Goal: Information Seeking & Learning: Find specific fact

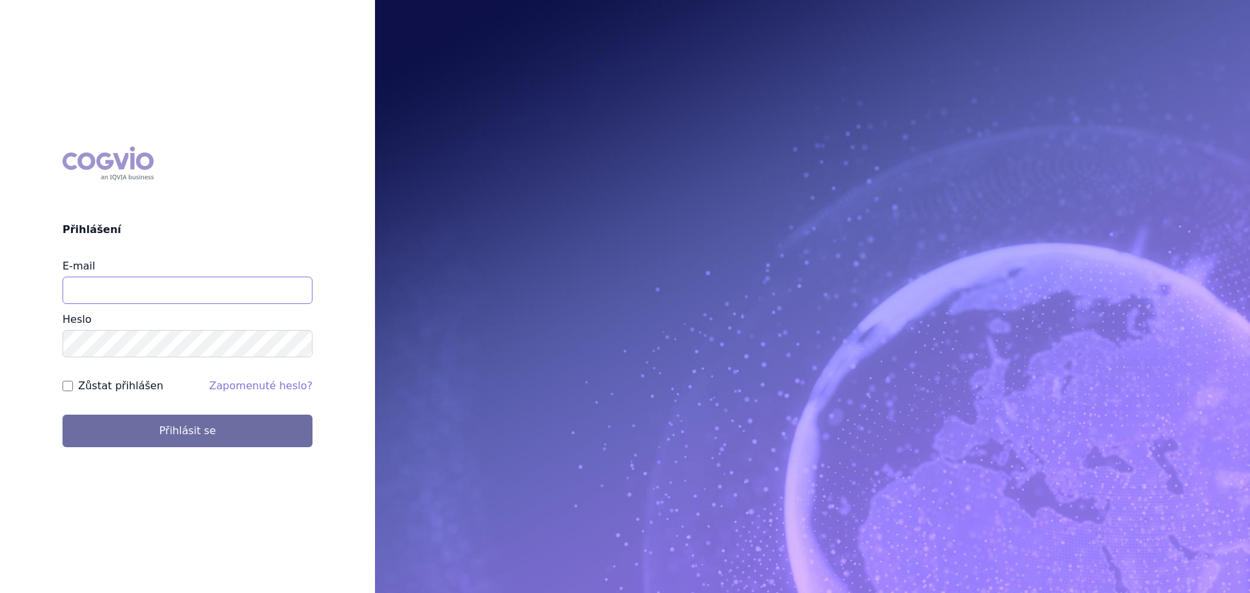
drag, startPoint x: 184, startPoint y: 289, endPoint x: 180, endPoint y: 294, distance: 6.9
click at [180, 294] on input "E-mail" at bounding box center [188, 290] width 250 height 27
type input "veronika.damborska@vzp.cz"
click at [63, 415] on button "Přihlásit se" at bounding box center [188, 431] width 250 height 33
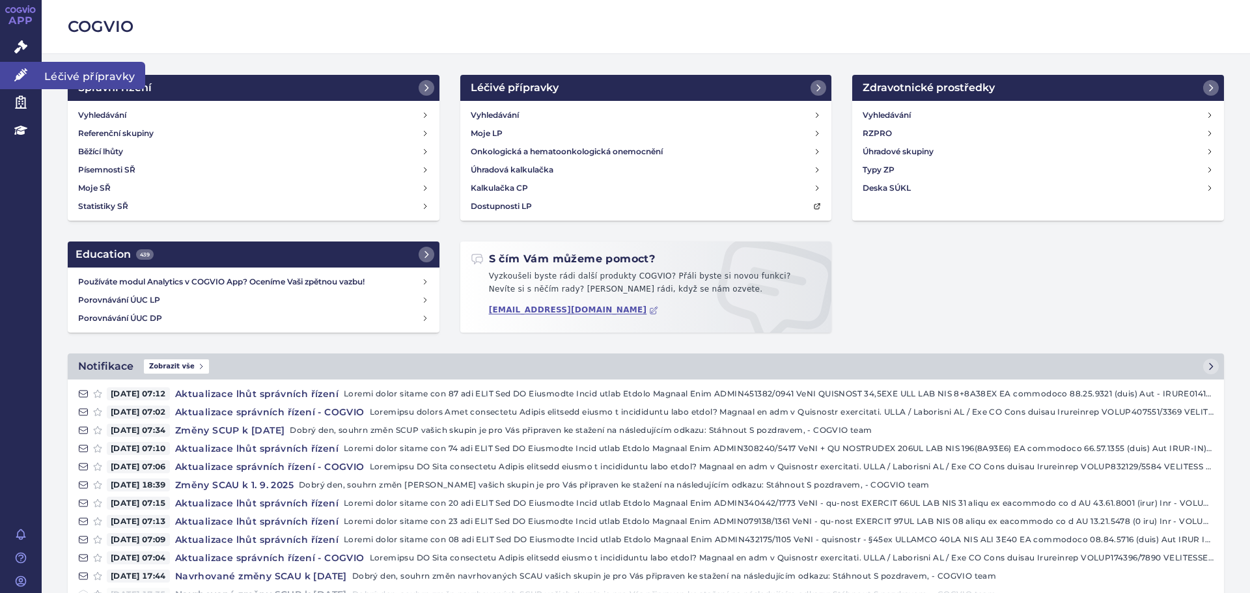
click at [18, 73] on icon at bounding box center [20, 74] width 13 height 13
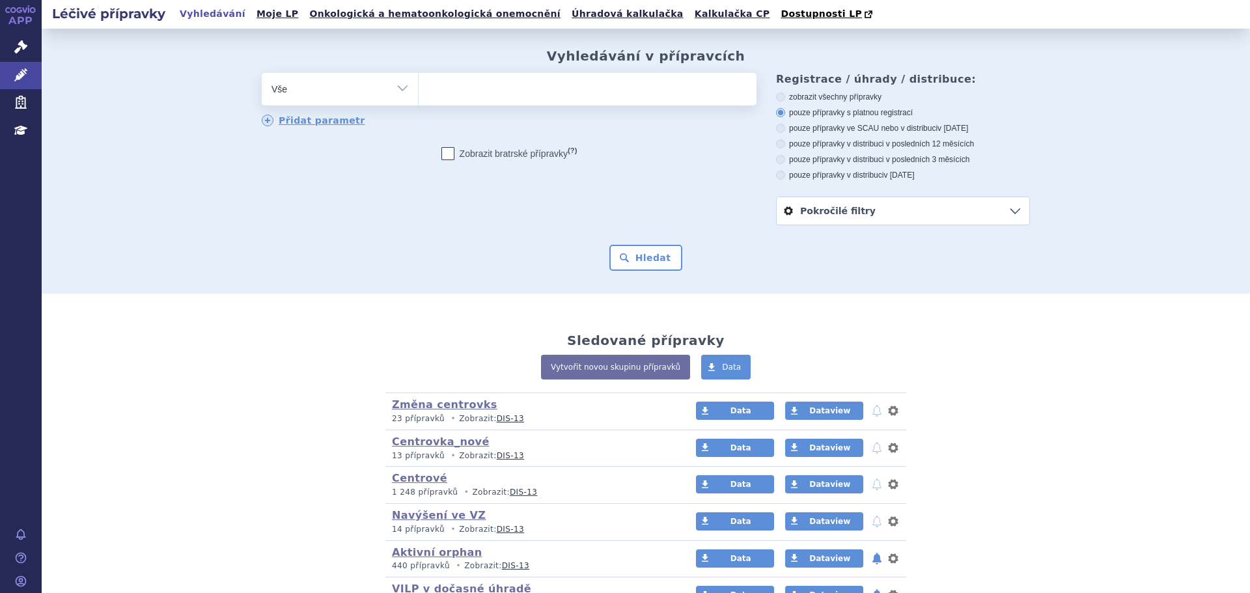
click at [299, 91] on select "Vše Přípravek/SUKL kód MAH VPOIS ATC/Aktivní látka Léková forma Síla" at bounding box center [340, 87] width 156 height 29
click at [341, 97] on select "Vše Přípravek/SUKL kód MAH VPOIS ATC/Aktivní látka Léková forma Síla" at bounding box center [340, 87] width 156 height 29
select select "filter-atc-group"
click at [262, 74] on select "Vše Přípravek/SUKL kód MAH VPOIS ATC/Aktivní látka Léková forma Síla" at bounding box center [340, 87] width 156 height 29
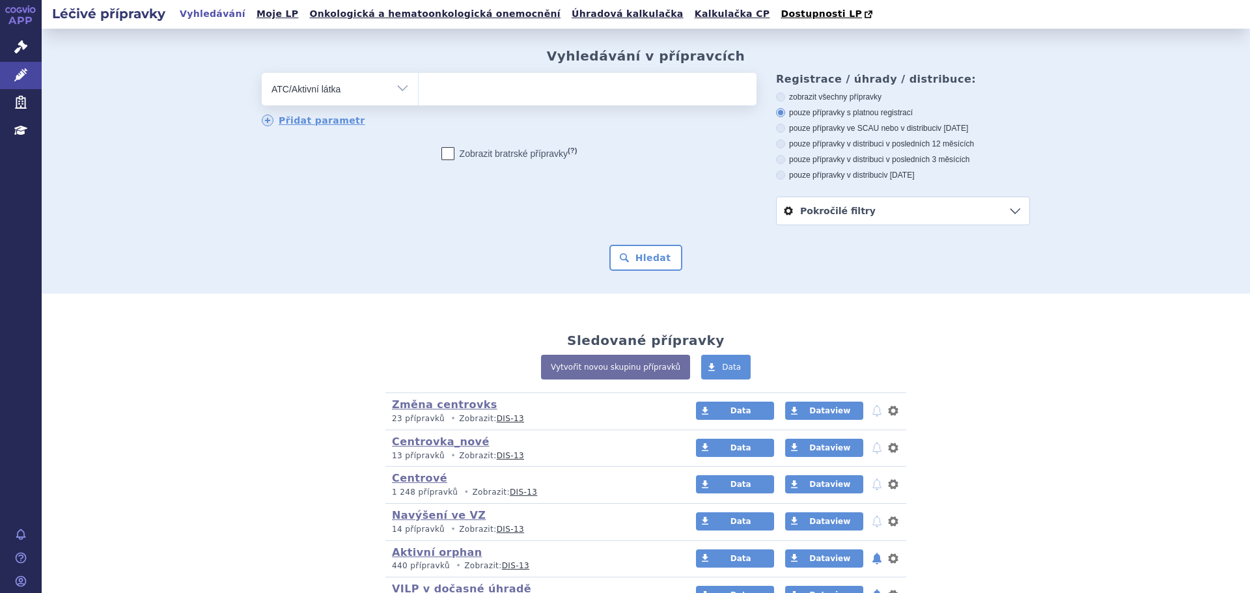
click at [472, 94] on ul at bounding box center [588, 86] width 338 height 27
click at [419, 94] on select at bounding box center [418, 88] width 1 height 33
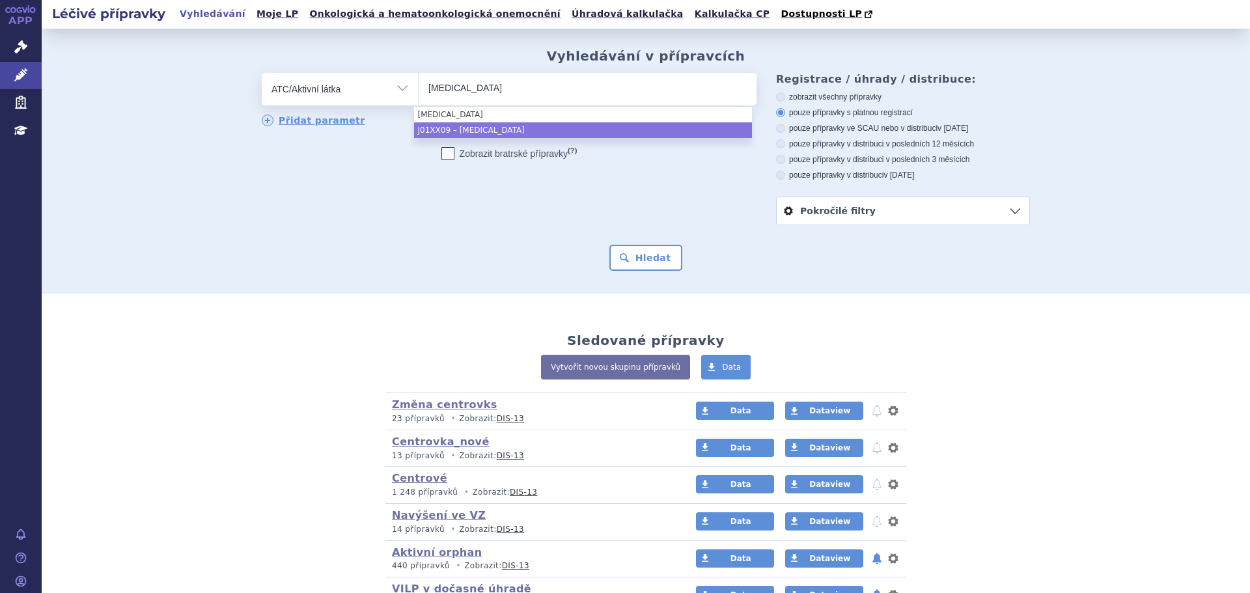
type input "daptomycin"
select select "J01XX09"
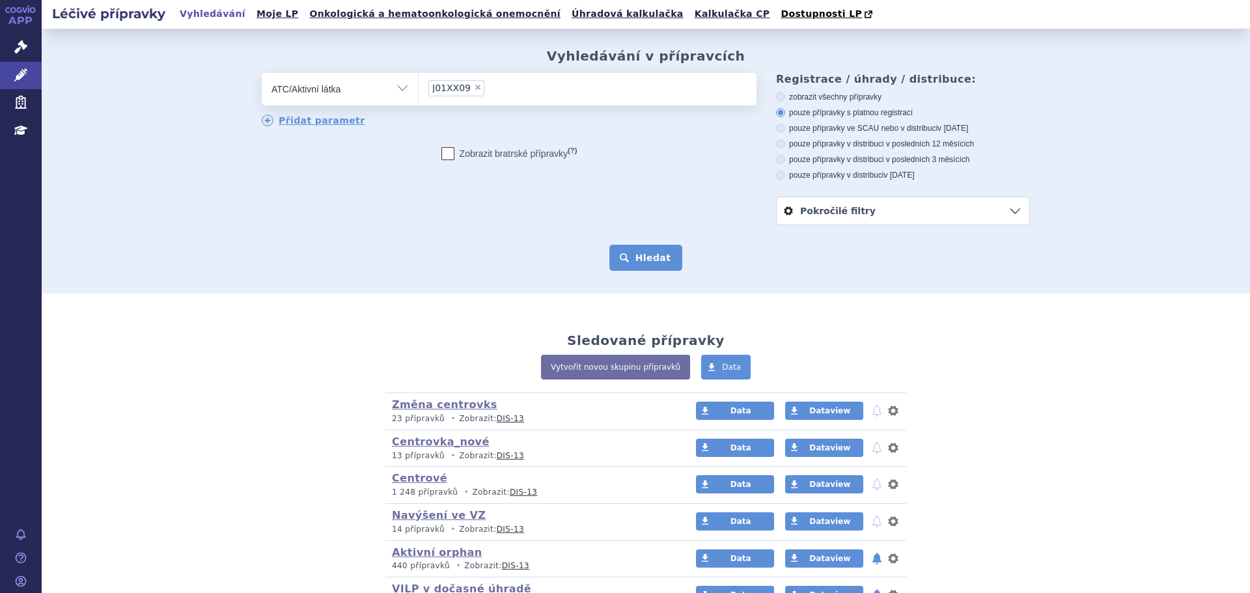
click at [638, 262] on button "Hledat" at bounding box center [647, 258] width 74 height 26
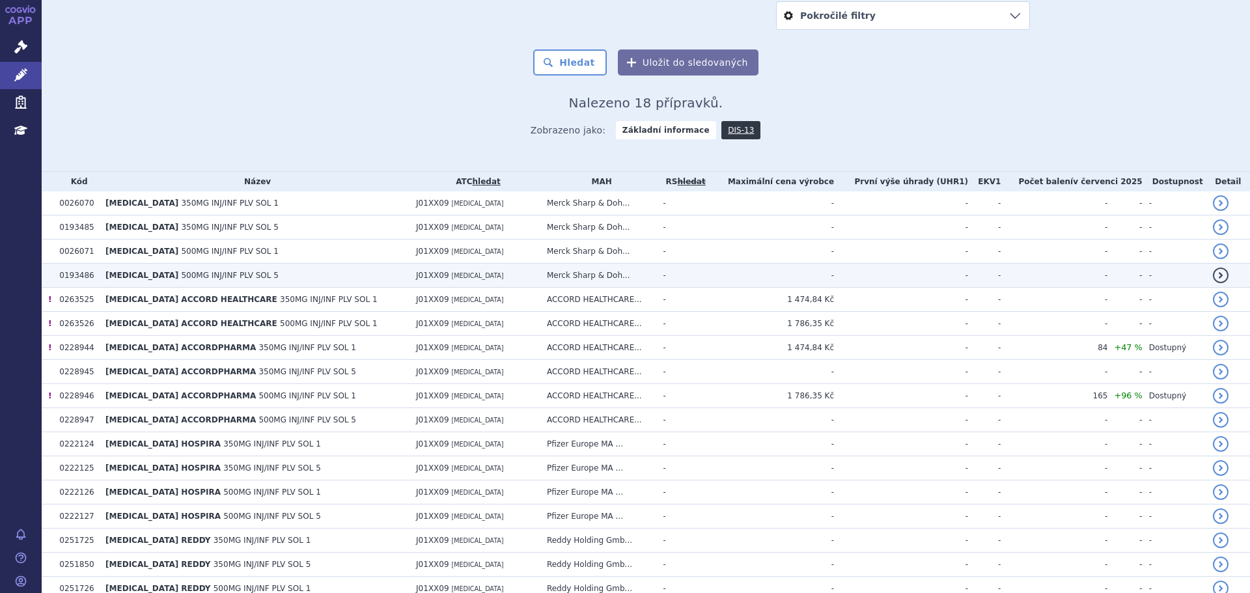
scroll to position [261, 0]
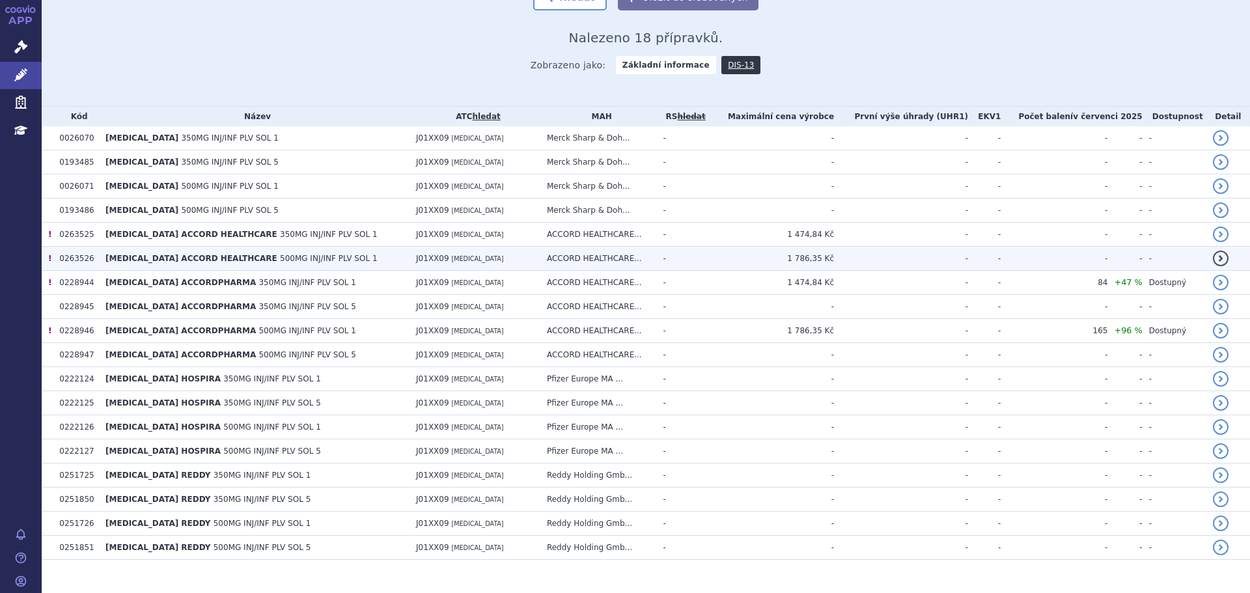
click at [333, 262] on span "500MG INJ/INF PLV SOL 1" at bounding box center [329, 258] width 98 height 9
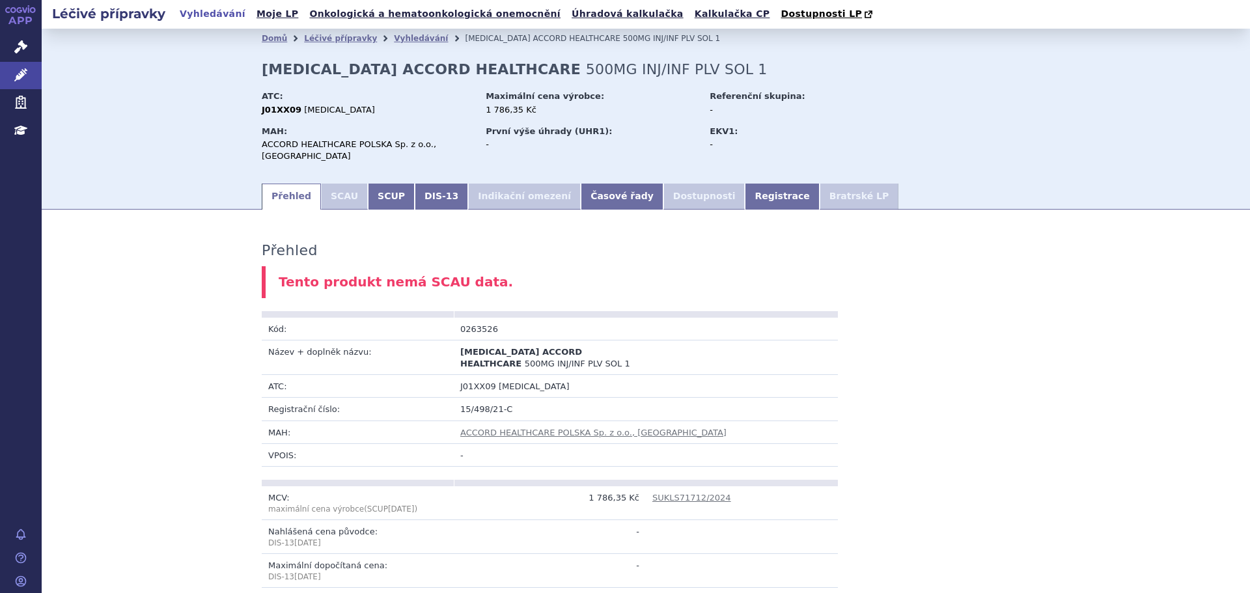
scroll to position [613, 0]
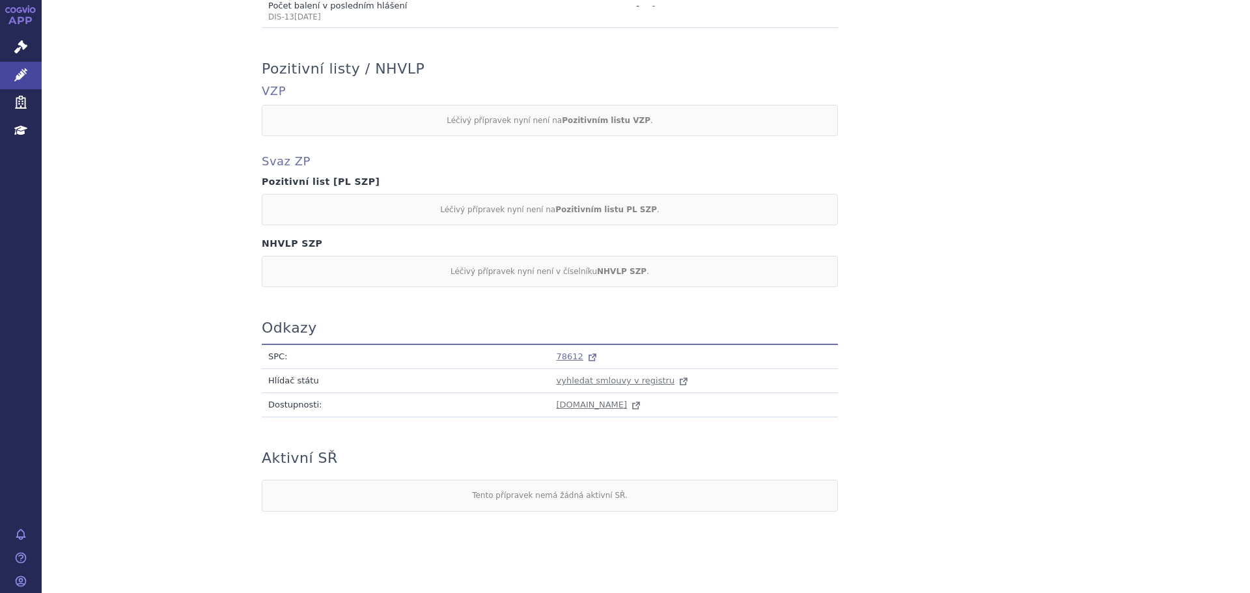
click at [572, 352] on span "78612" at bounding box center [570, 357] width 27 height 10
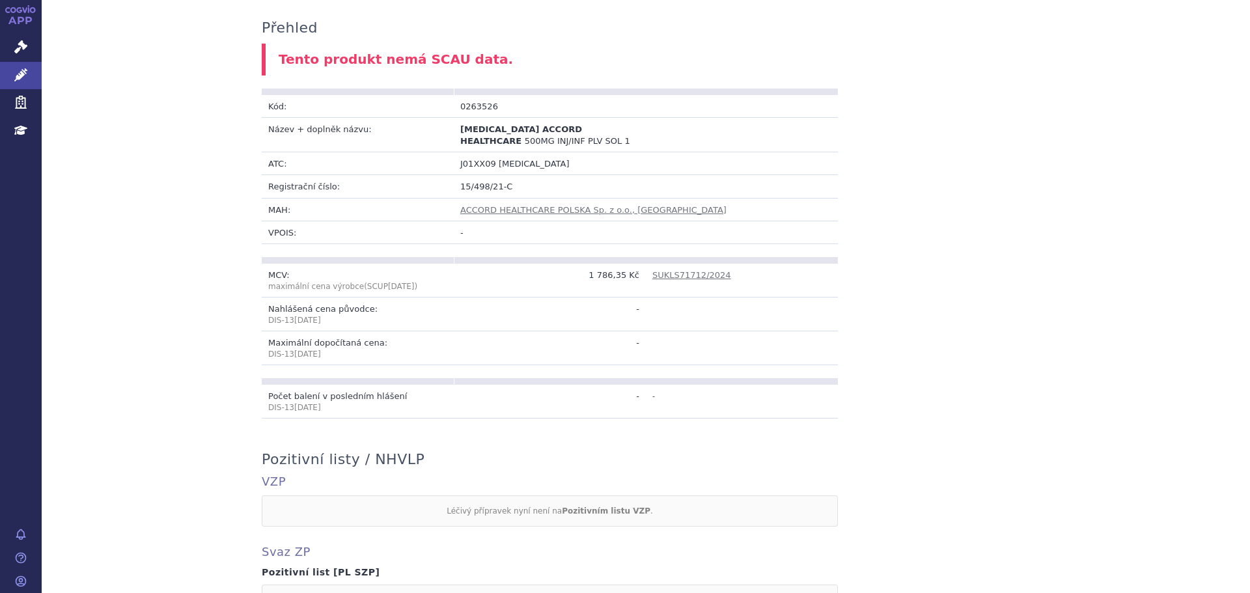
scroll to position [0, 0]
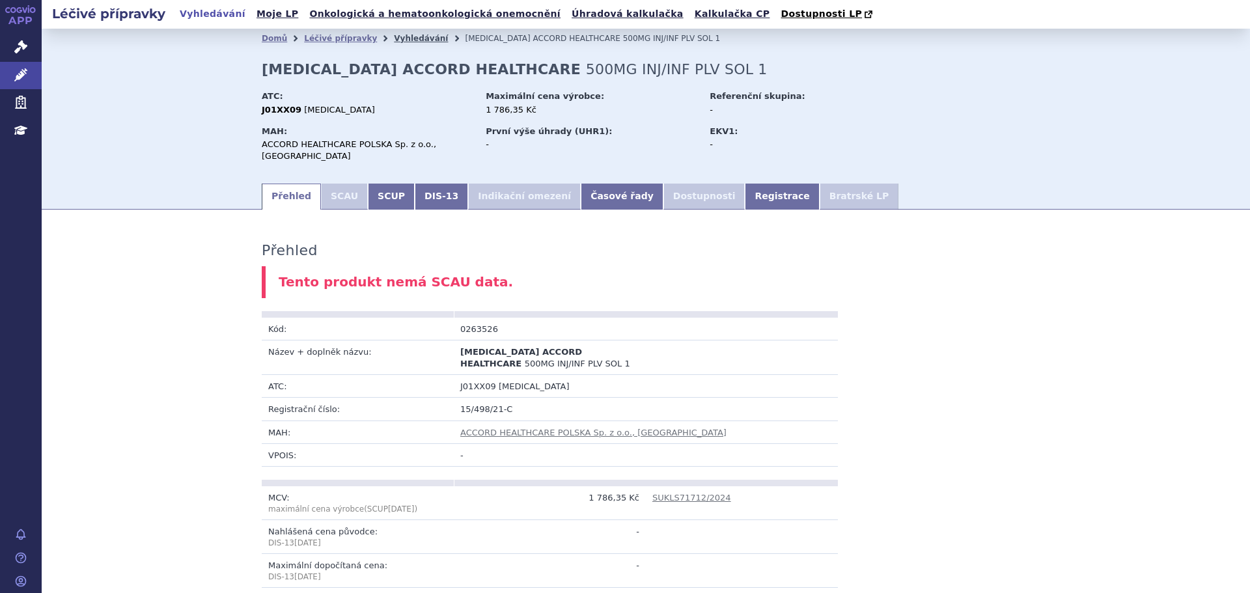
click at [404, 40] on link "Vyhledávání" at bounding box center [421, 38] width 54 height 9
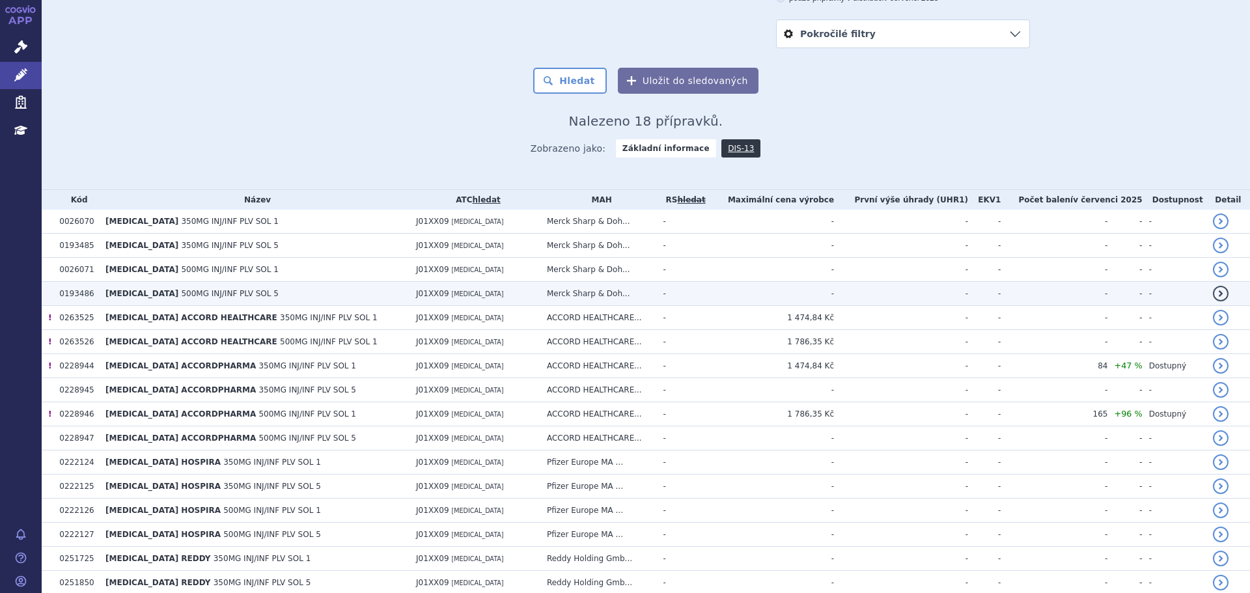
scroll to position [195, 0]
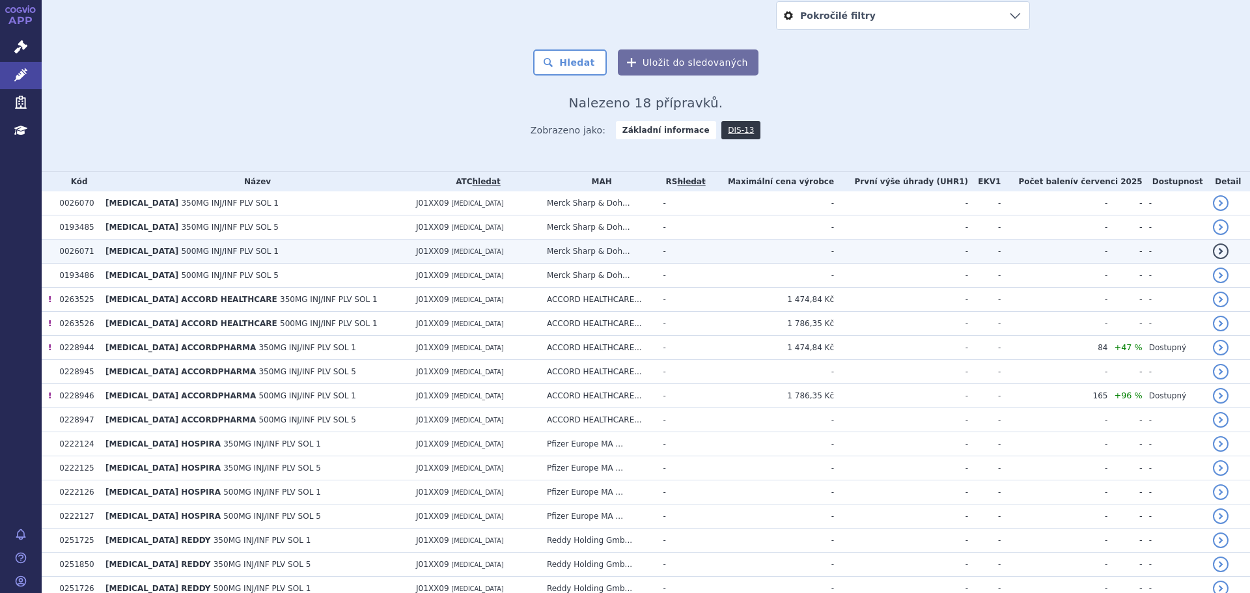
click at [227, 259] on td "CUBICIN 500MG INJ/INF PLV SOL 1" at bounding box center [254, 252] width 311 height 24
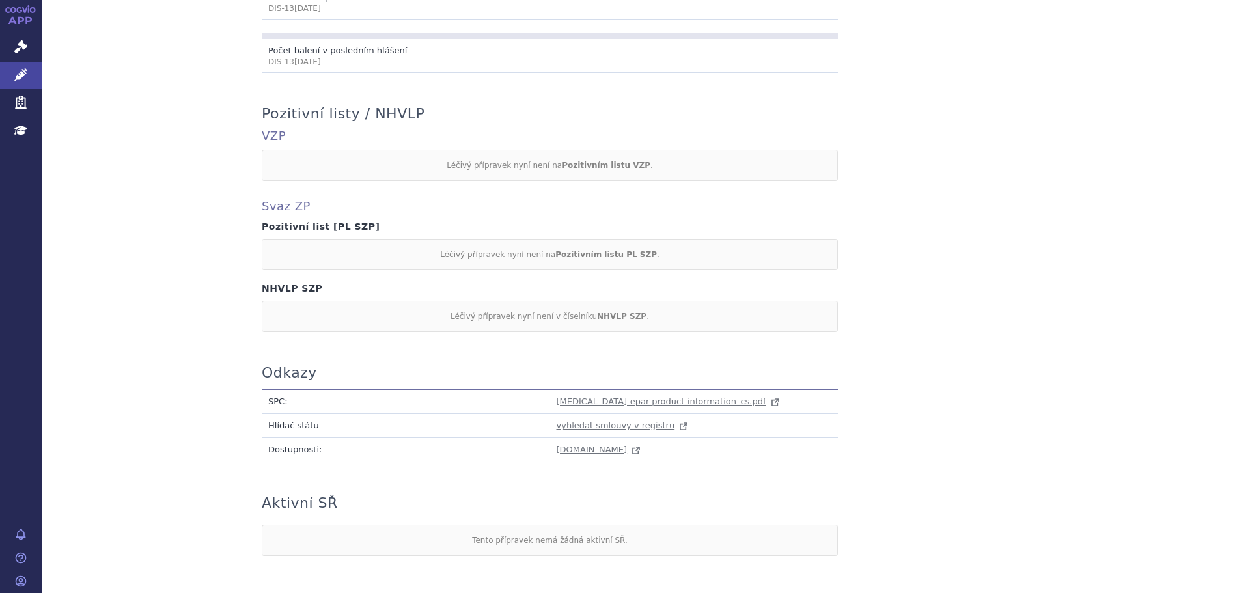
scroll to position [568, 0]
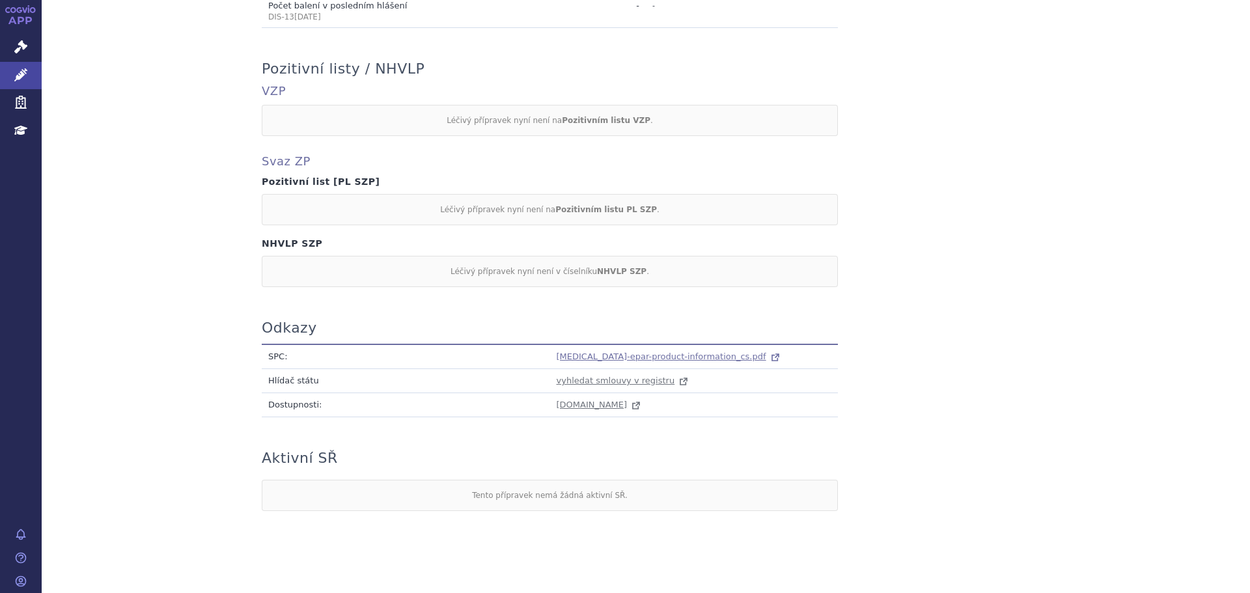
click at [623, 352] on span "[MEDICAL_DATA]-epar-product-information_cs.pdf" at bounding box center [662, 357] width 210 height 10
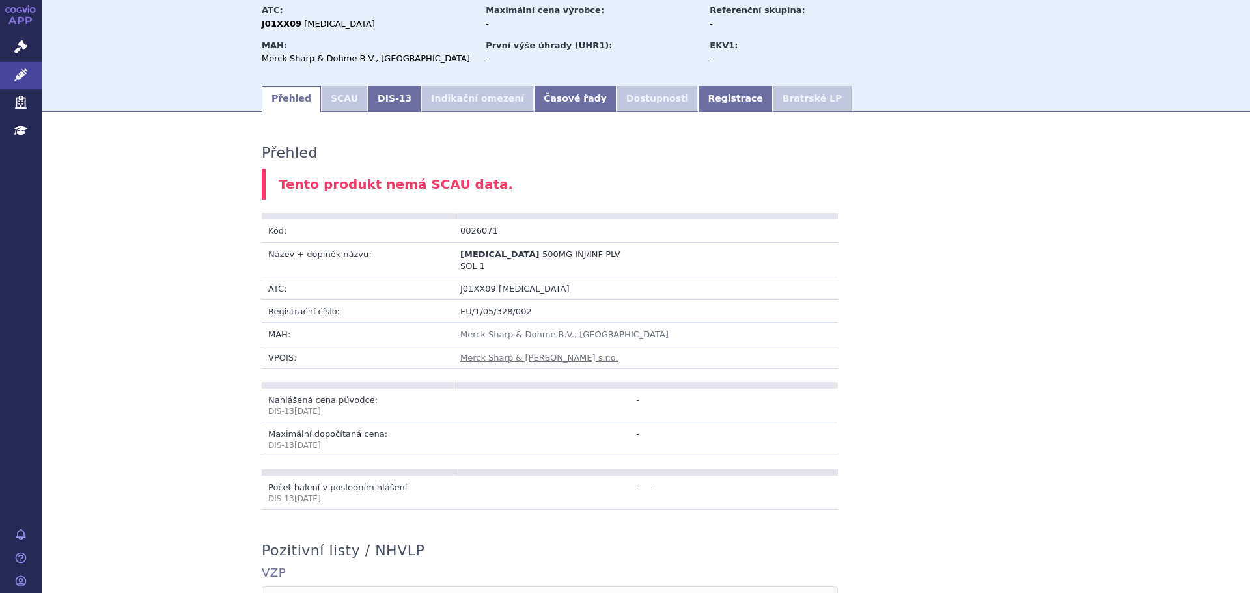
scroll to position [0, 0]
